Goal: Task Accomplishment & Management: Complete application form

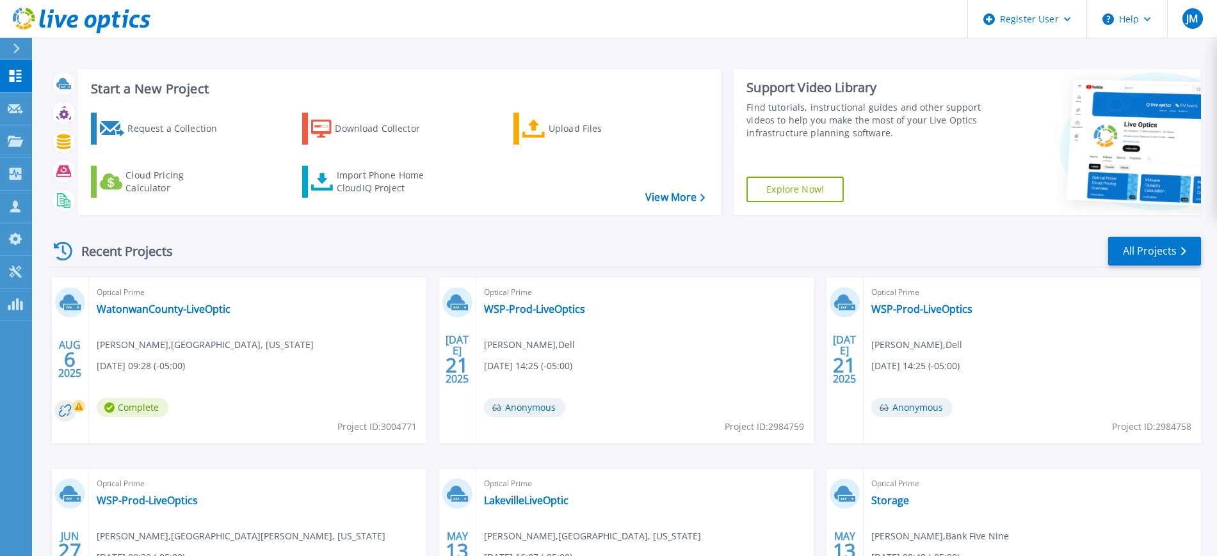
click at [12, 44] on div at bounding box center [22, 49] width 20 height 22
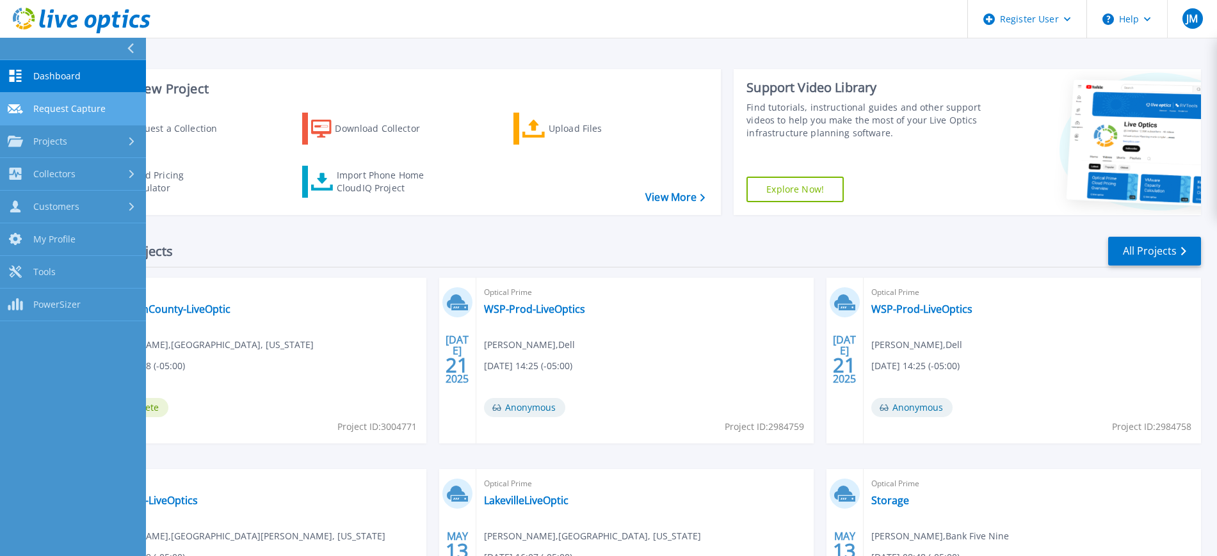
click at [67, 113] on span "Request Capture" at bounding box center [69, 109] width 72 height 12
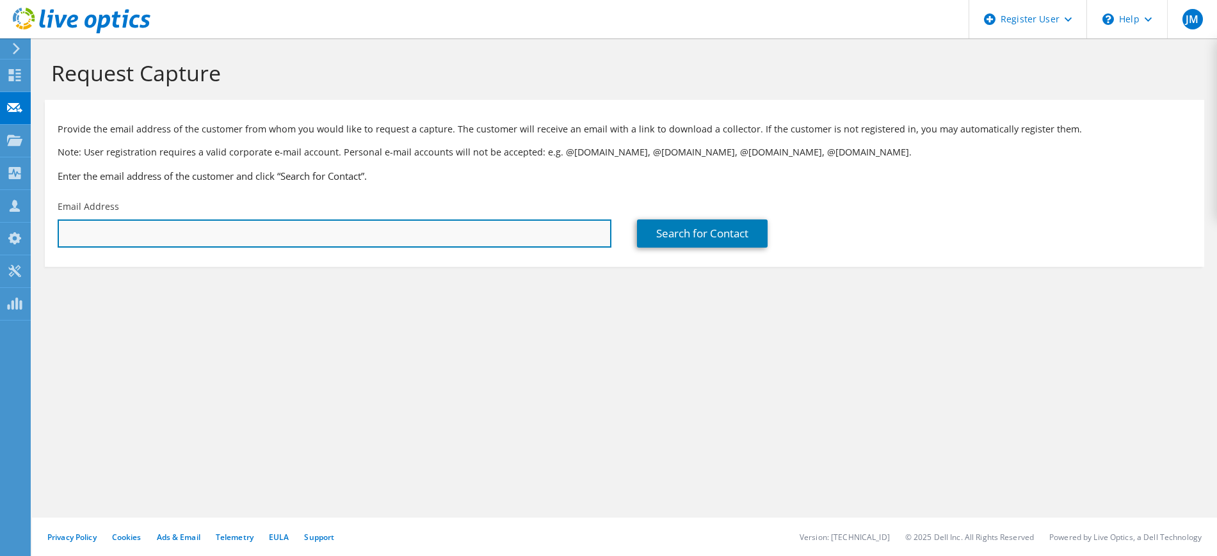
click at [210, 241] on input "text" at bounding box center [335, 234] width 554 height 28
paste input "[EMAIL_ADDRESS][DOMAIN_NAME]"
type input "edwarneke@HandiMedical.com"
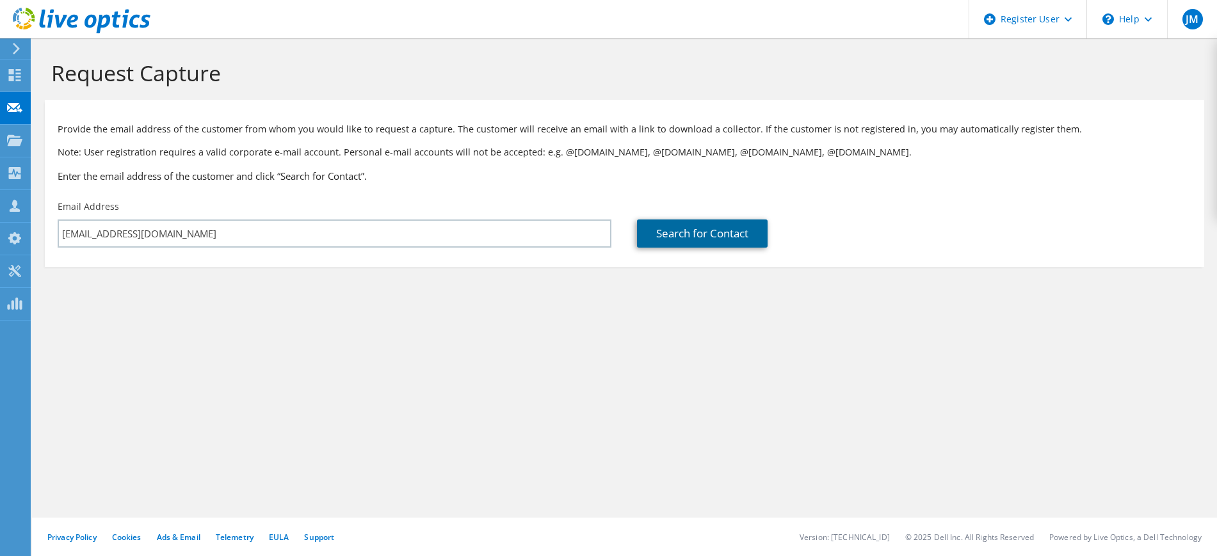
click at [673, 239] on link "Search for Contact" at bounding box center [702, 234] width 131 height 28
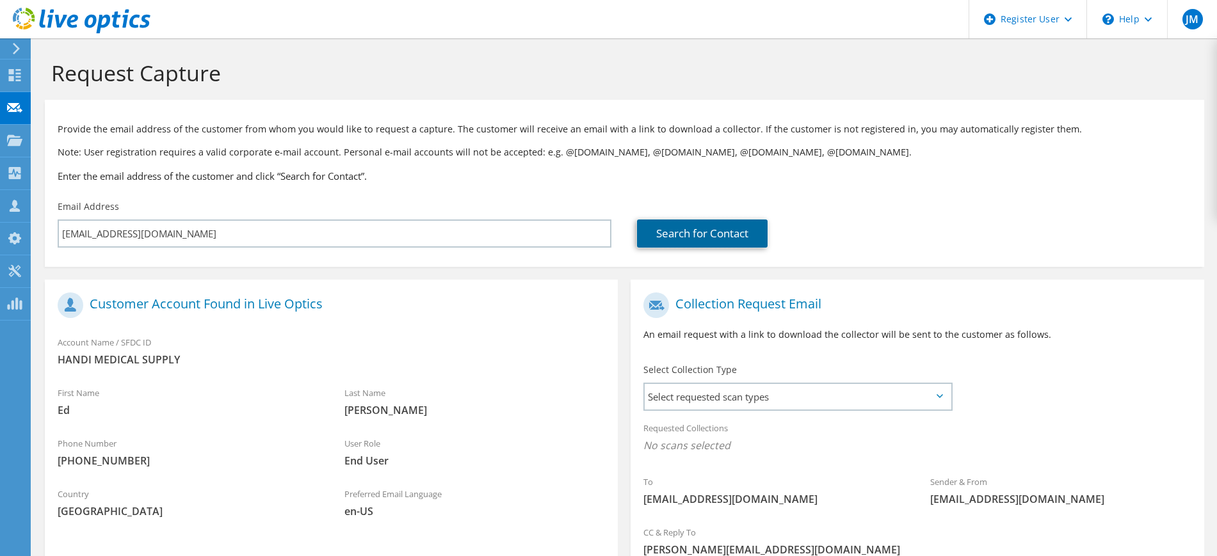
scroll to position [132, 0]
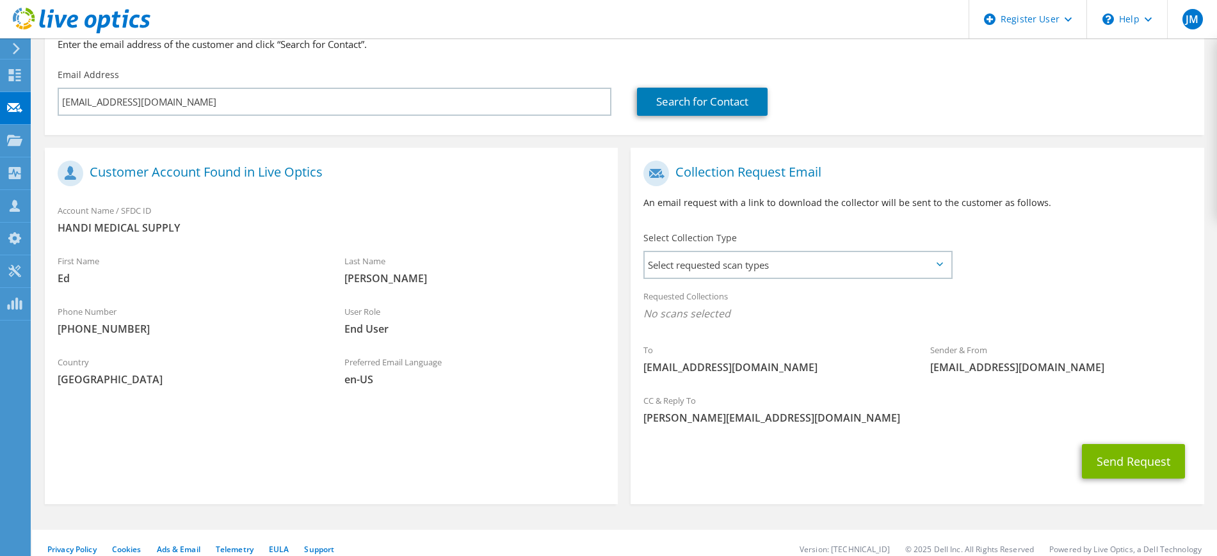
click at [742, 243] on div "Select Collection Type Select requested scan types Server Virtualization Optica…" at bounding box center [798, 254] width 309 height 45
click at [702, 270] on span "Select requested scan types" at bounding box center [797, 265] width 305 height 26
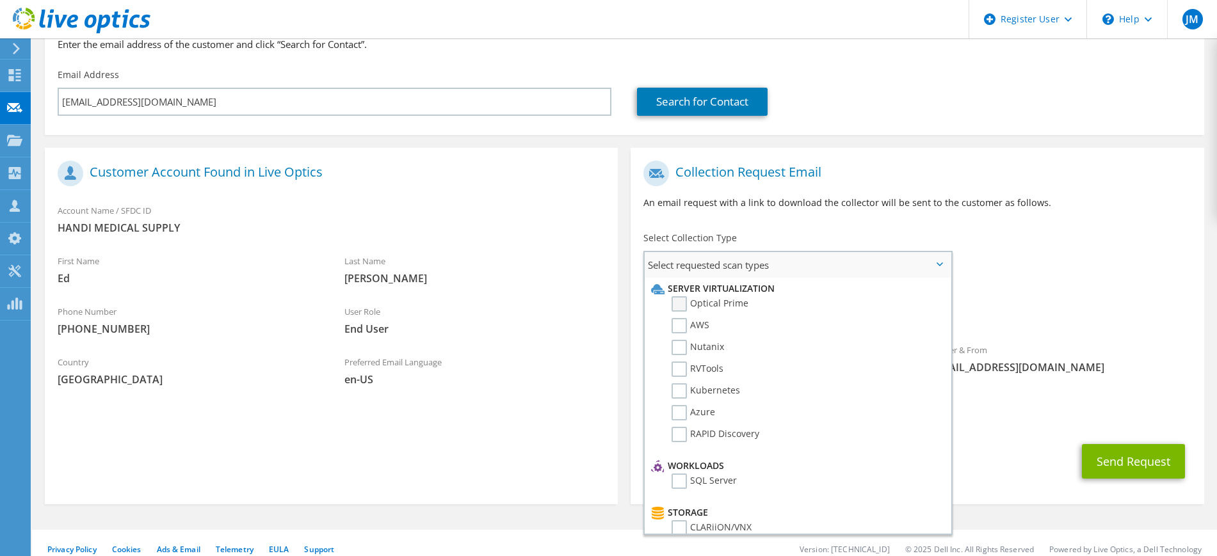
click at [697, 302] on label "Optical Prime" at bounding box center [710, 303] width 77 height 15
click at [0, 0] on input "Optical Prime" at bounding box center [0, 0] width 0 height 0
click at [1103, 478] on button "Send Request" at bounding box center [1133, 465] width 103 height 35
